Goal: Information Seeking & Learning: Find specific fact

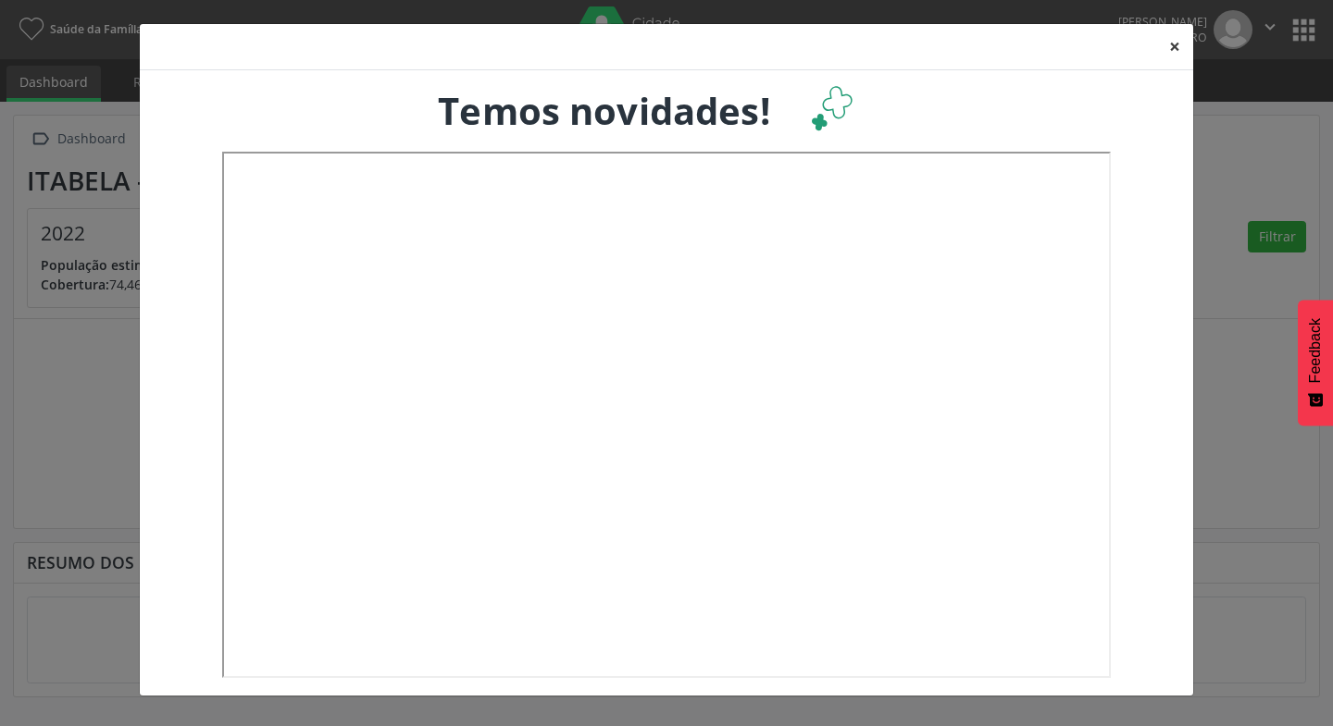
click at [1174, 39] on button "×" at bounding box center [1174, 46] width 37 height 45
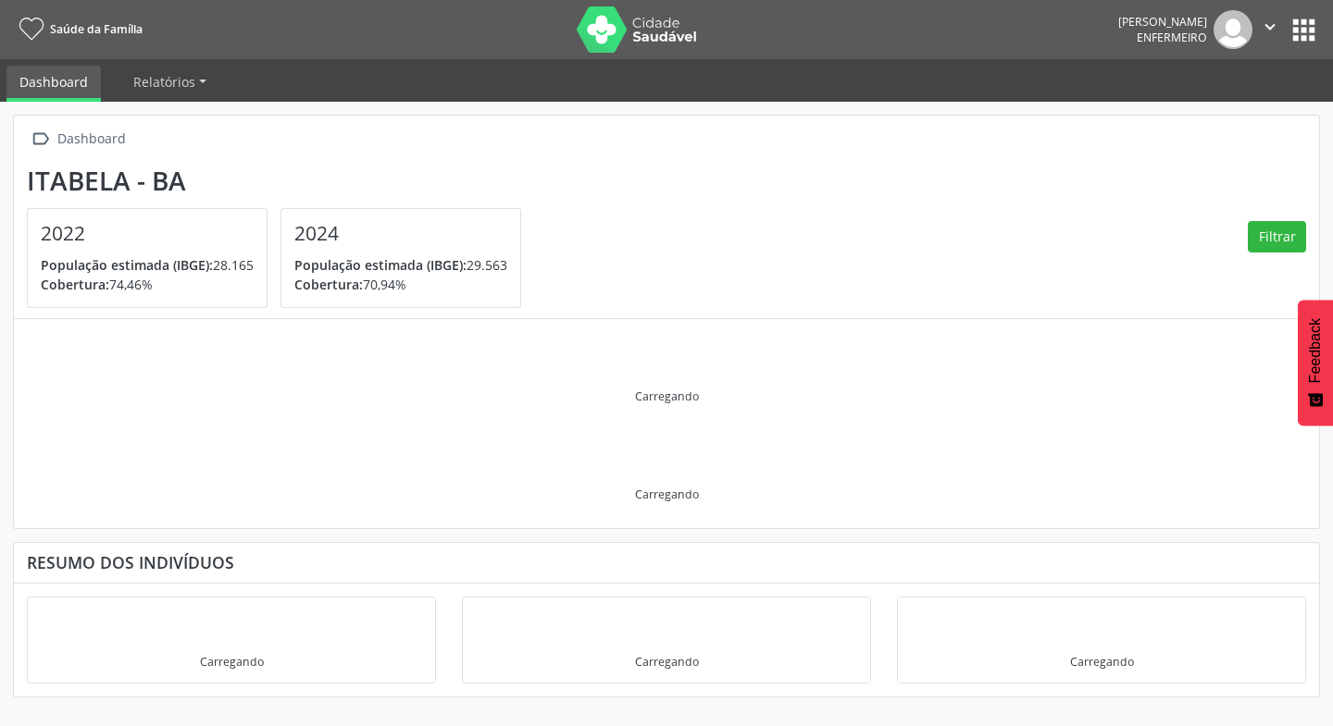
click at [1310, 39] on button "apps" at bounding box center [1303, 30] width 32 height 32
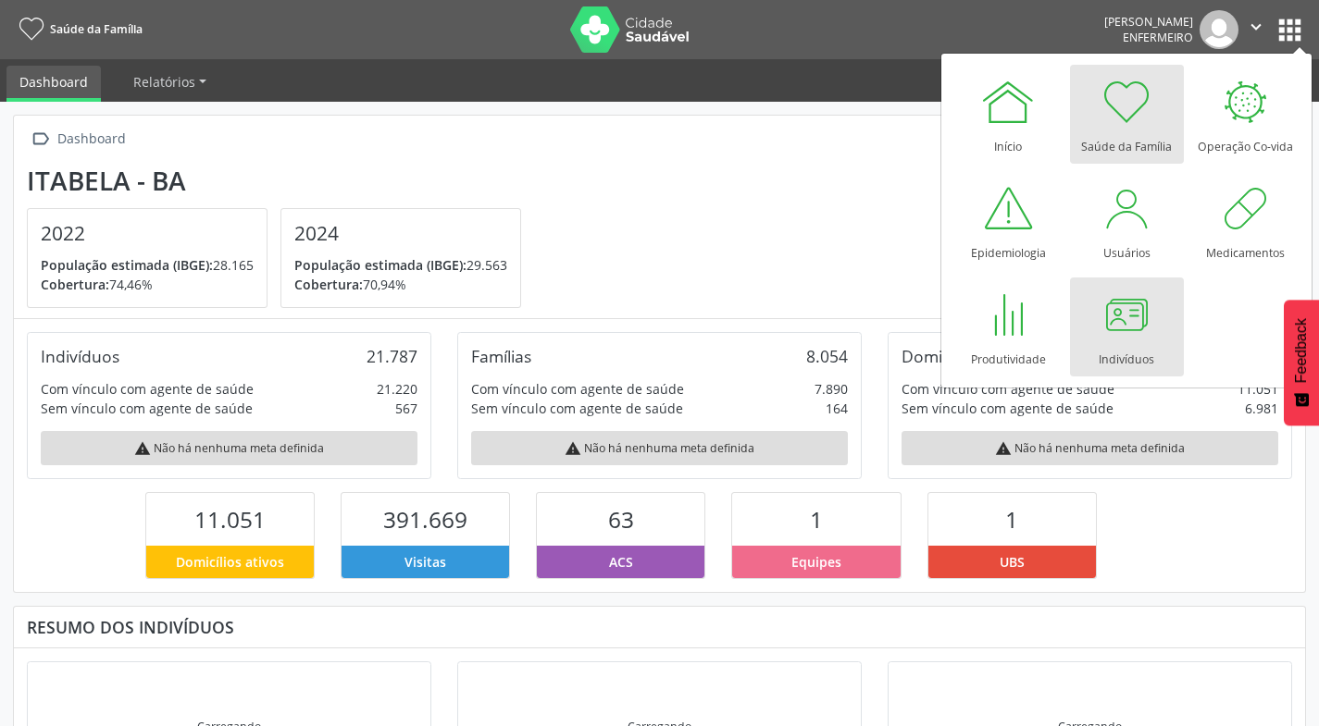
click at [1135, 316] on div at bounding box center [1126, 315] width 56 height 56
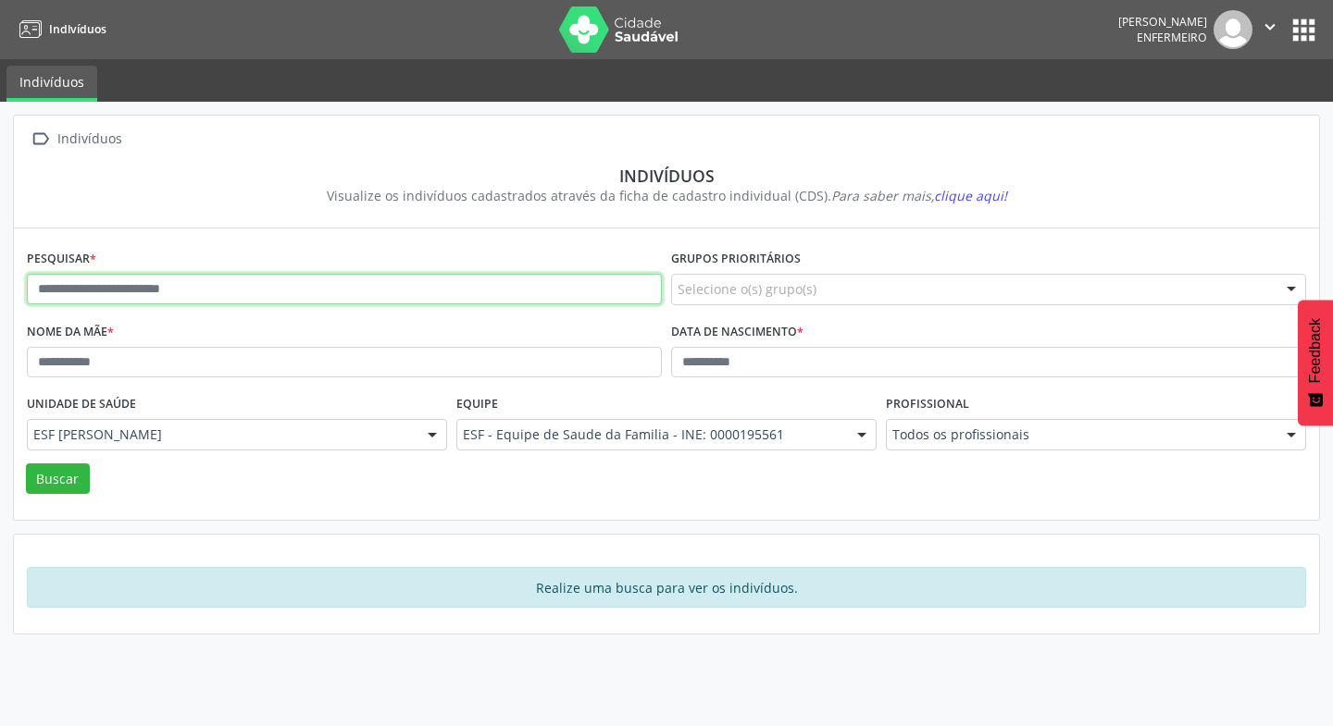
paste input "**********"
type input "**********"
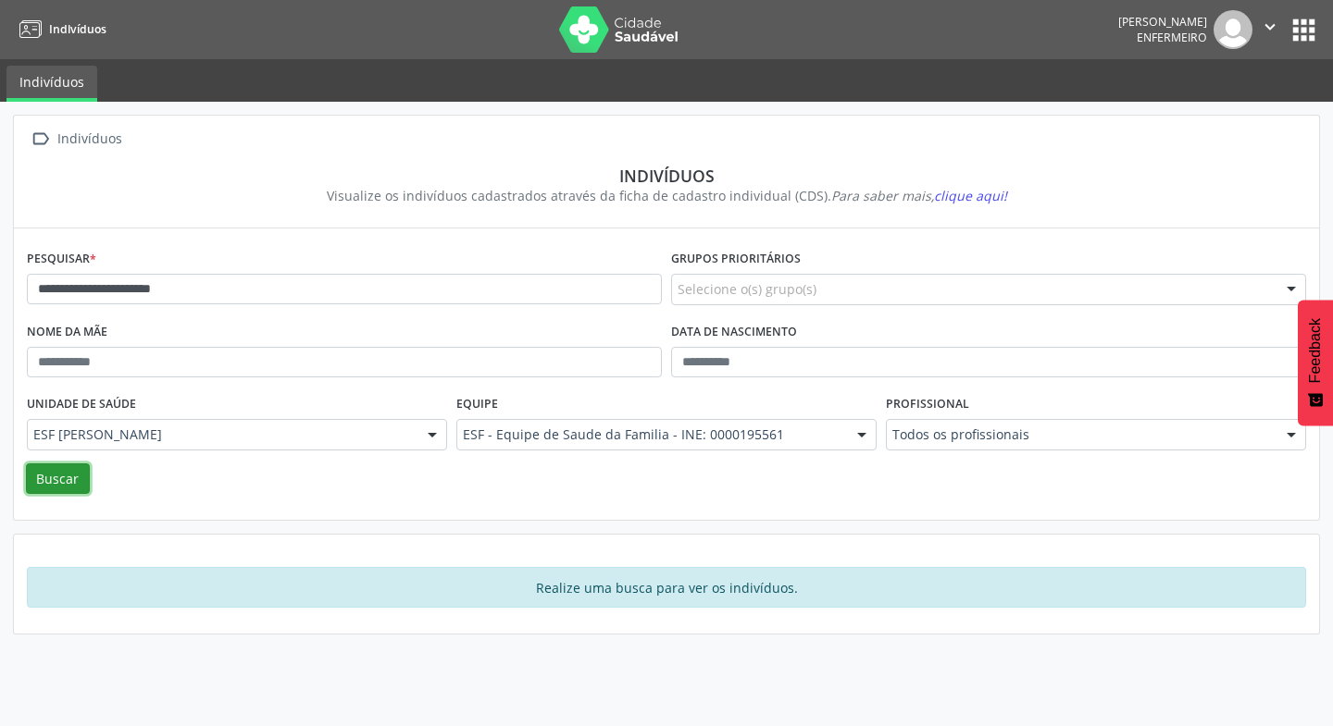
click at [35, 487] on button "Buscar" at bounding box center [58, 479] width 64 height 31
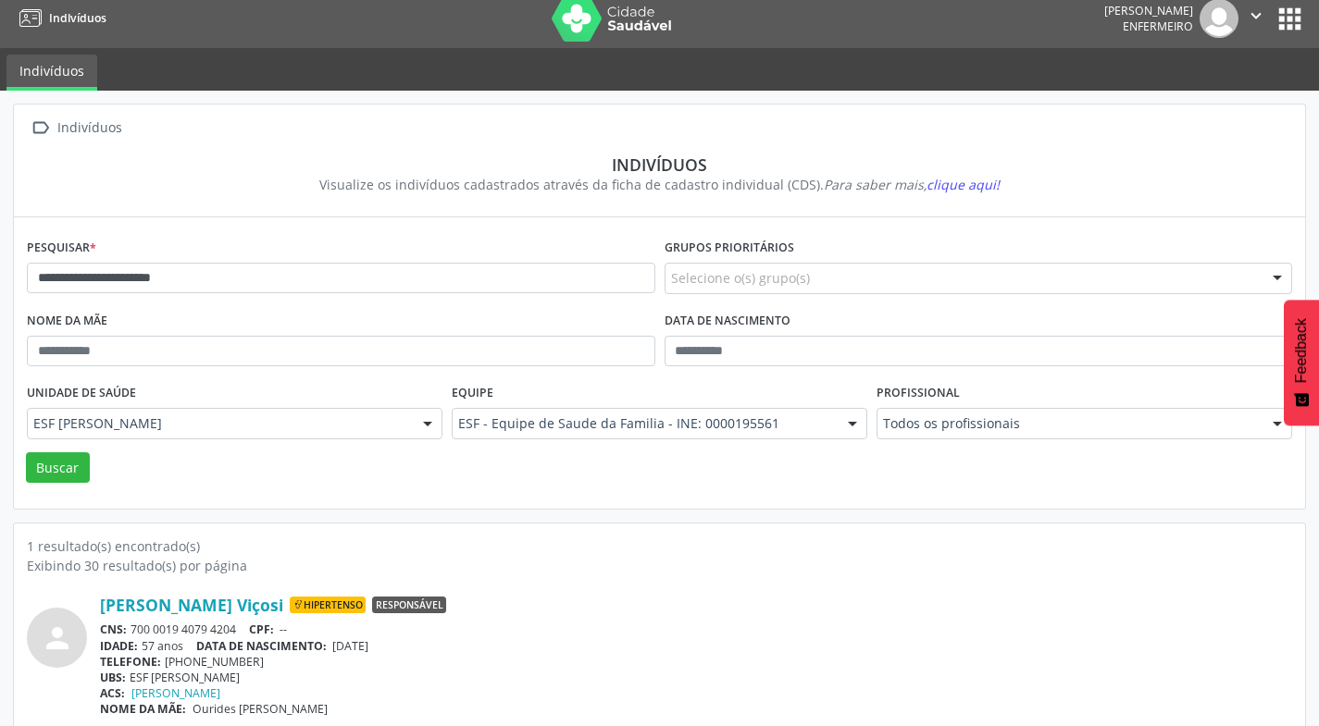
scroll to position [29, 0]
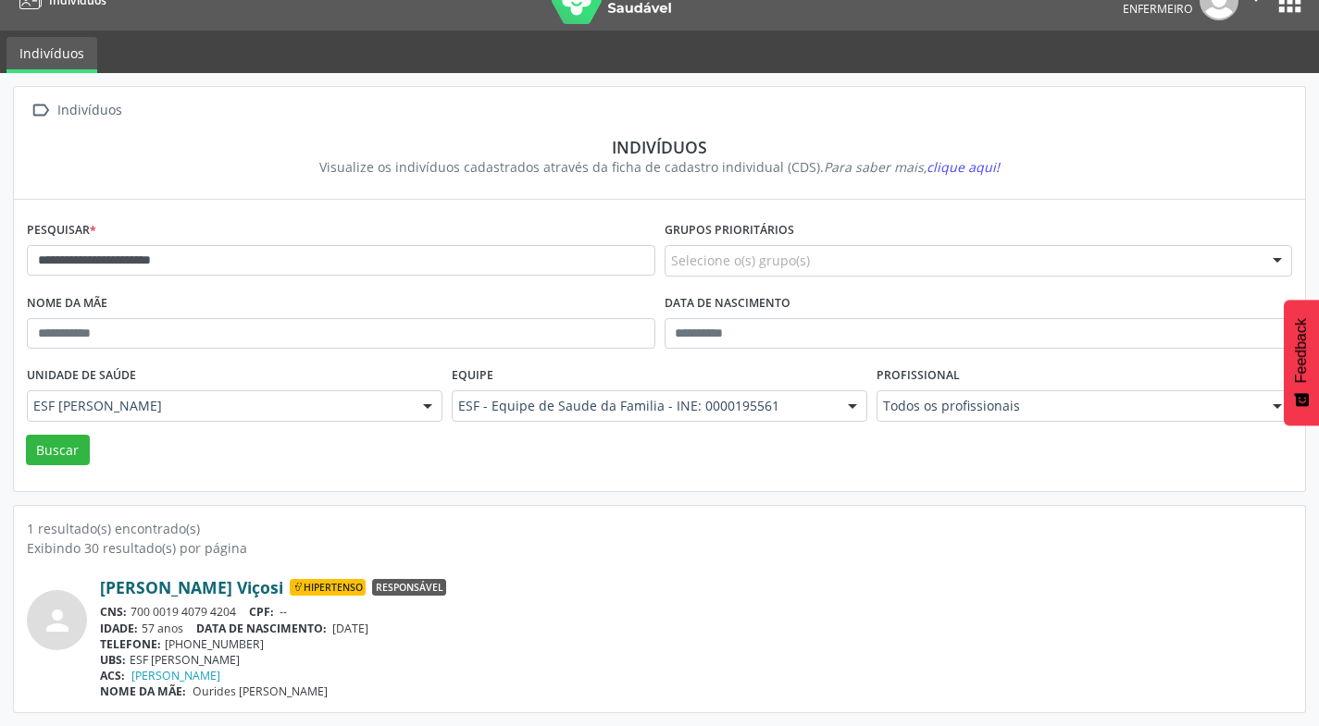
click at [224, 595] on link "[PERSON_NAME] Viçosi" at bounding box center [191, 587] width 183 height 20
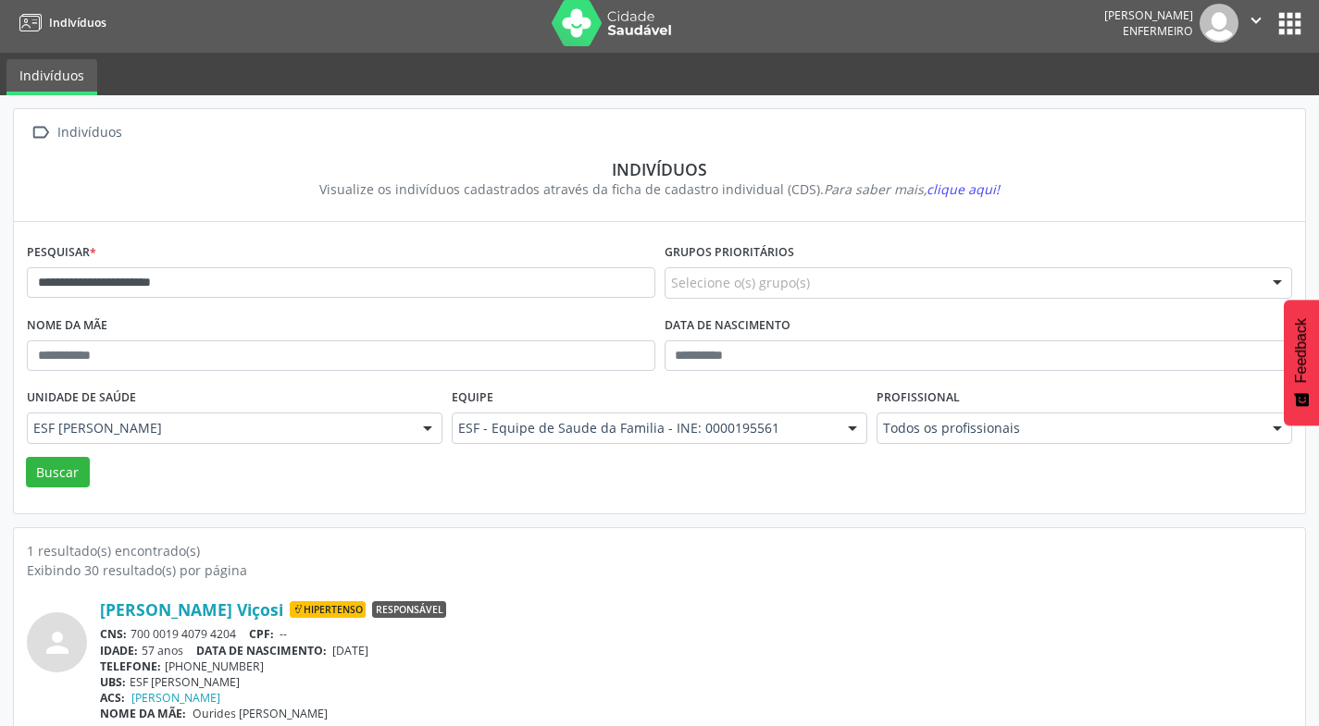
scroll to position [0, 0]
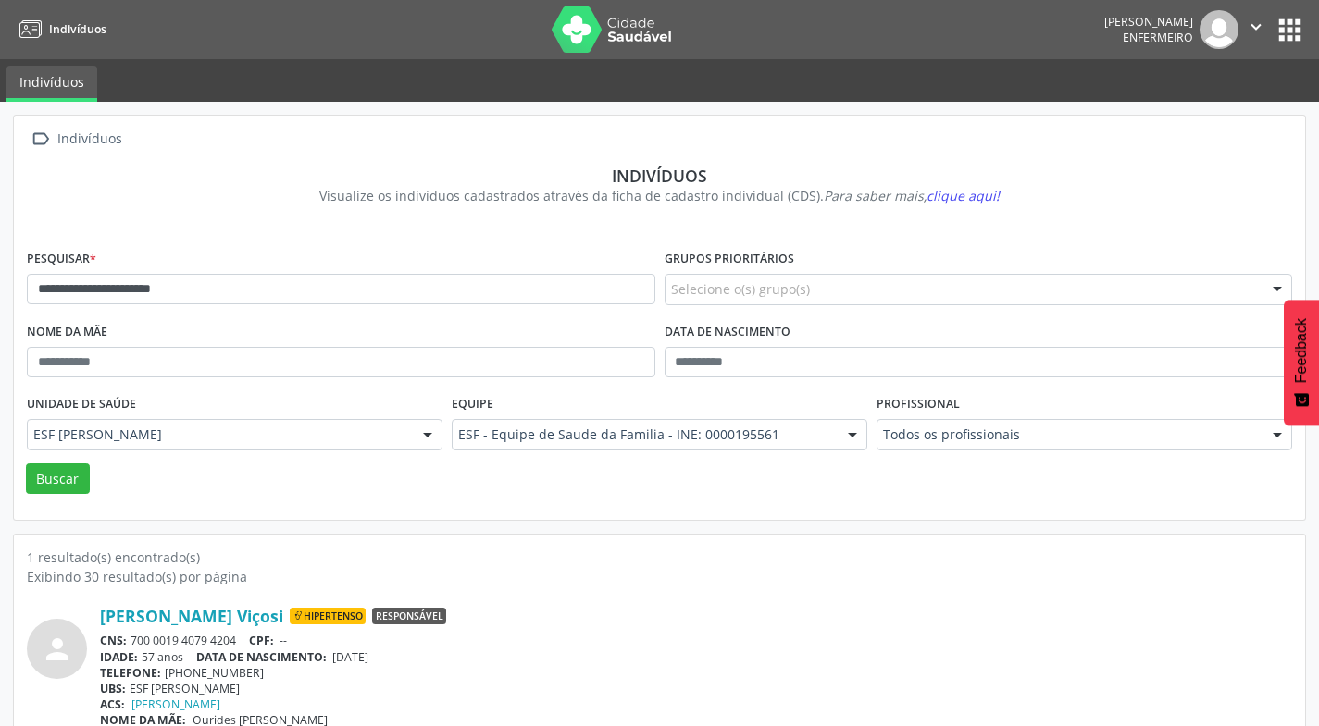
click at [1261, 37] on icon "" at bounding box center [1256, 27] width 20 height 20
click at [1186, 120] on link "Sair" at bounding box center [1209, 113] width 128 height 26
